Goal: Navigation & Orientation: Find specific page/section

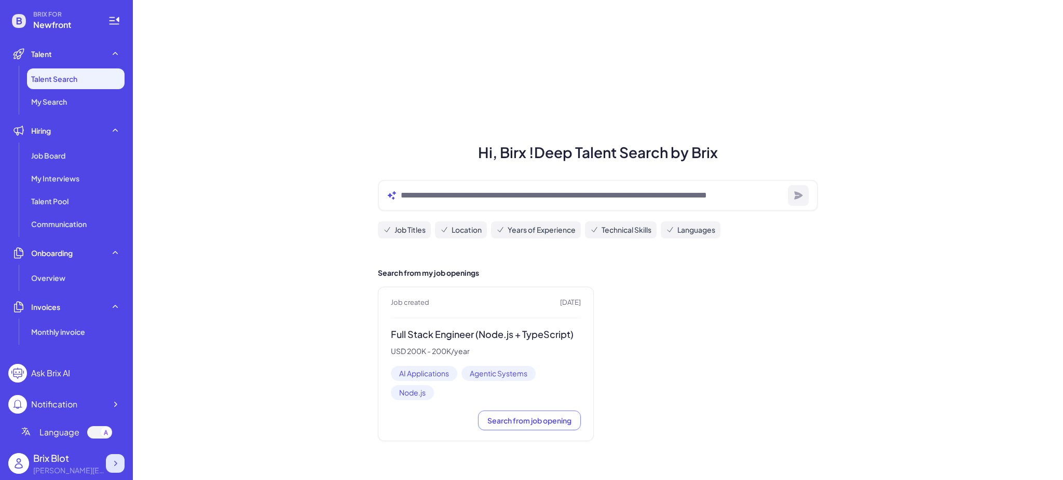
click at [121, 467] on div at bounding box center [115, 464] width 19 height 19
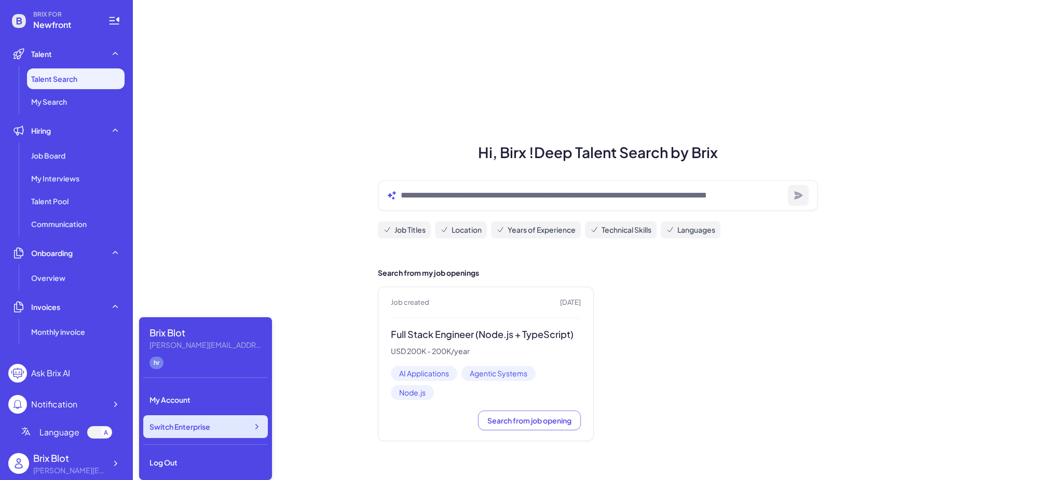
click at [218, 426] on div "Switch Enterprise" at bounding box center [205, 427] width 125 height 23
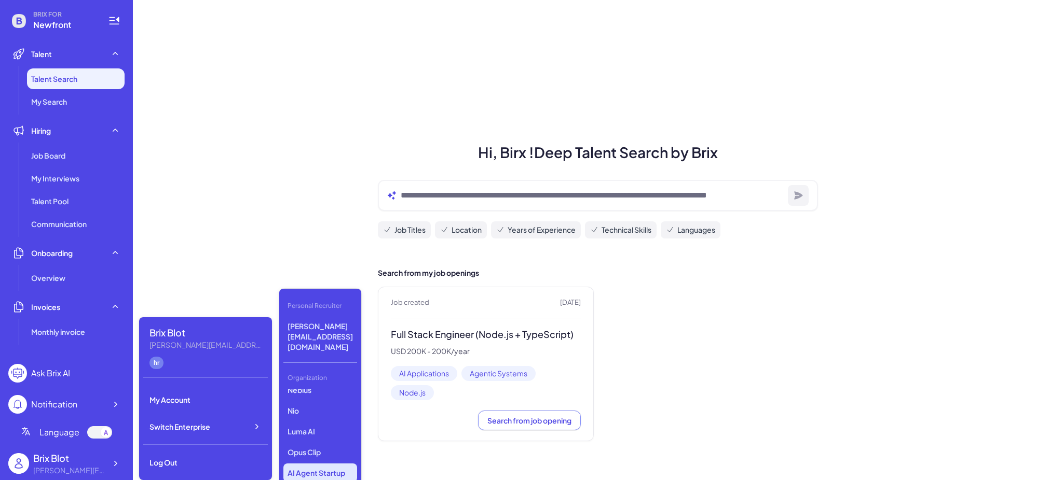
scroll to position [140, 0]
click at [318, 436] on p "LiveX AI" at bounding box center [320, 445] width 74 height 19
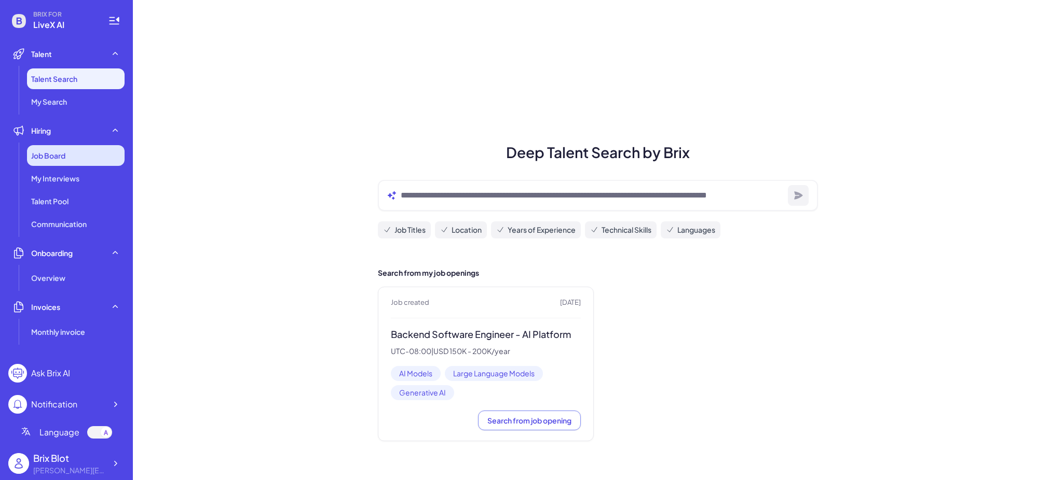
click at [54, 147] on div "Job Board" at bounding box center [76, 155] width 98 height 21
